Goal: Obtain resource: Obtain resource

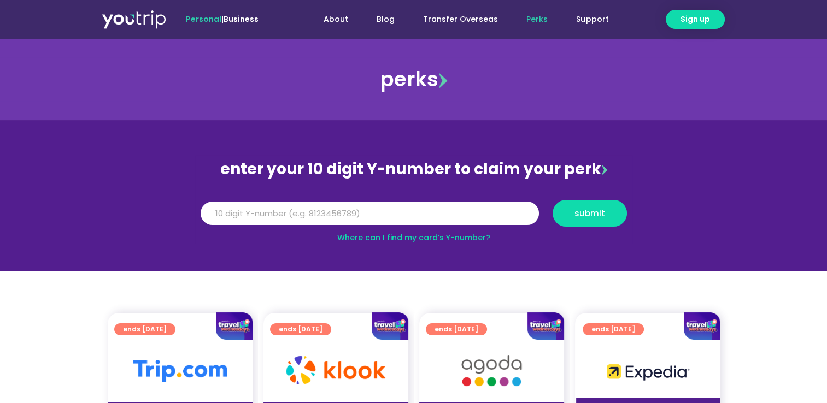
click at [319, 207] on input "Y Number" at bounding box center [370, 214] width 338 height 24
type input "8116071822"
click at [599, 203] on button "submit" at bounding box center [590, 213] width 74 height 27
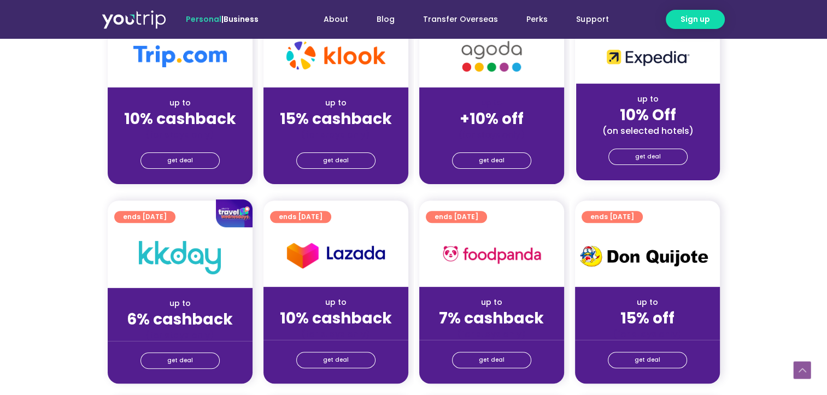
scroll to position [328, 0]
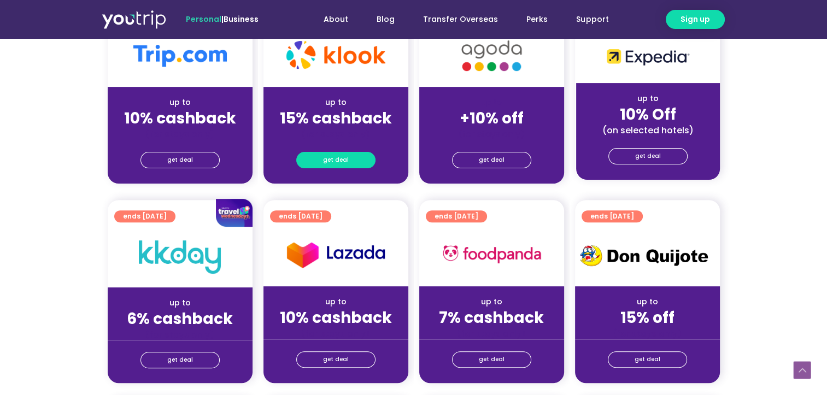
click at [342, 154] on span "get deal" at bounding box center [336, 160] width 26 height 15
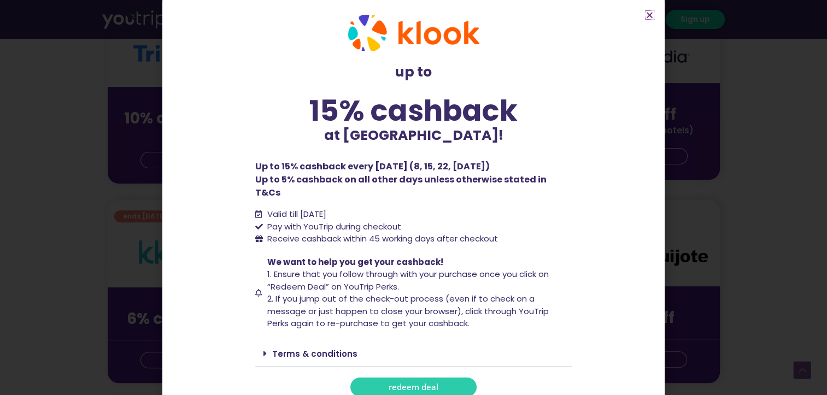
scroll to position [9, 0]
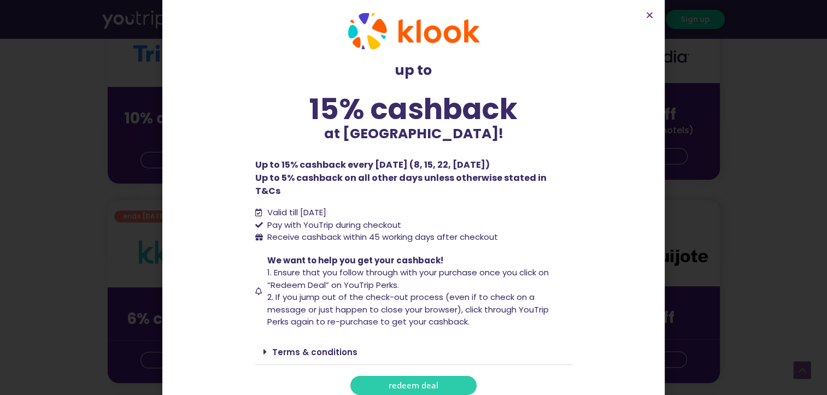
click at [417, 382] on span "redeem deal" at bounding box center [414, 386] width 50 height 8
